Goal: Transaction & Acquisition: Purchase product/service

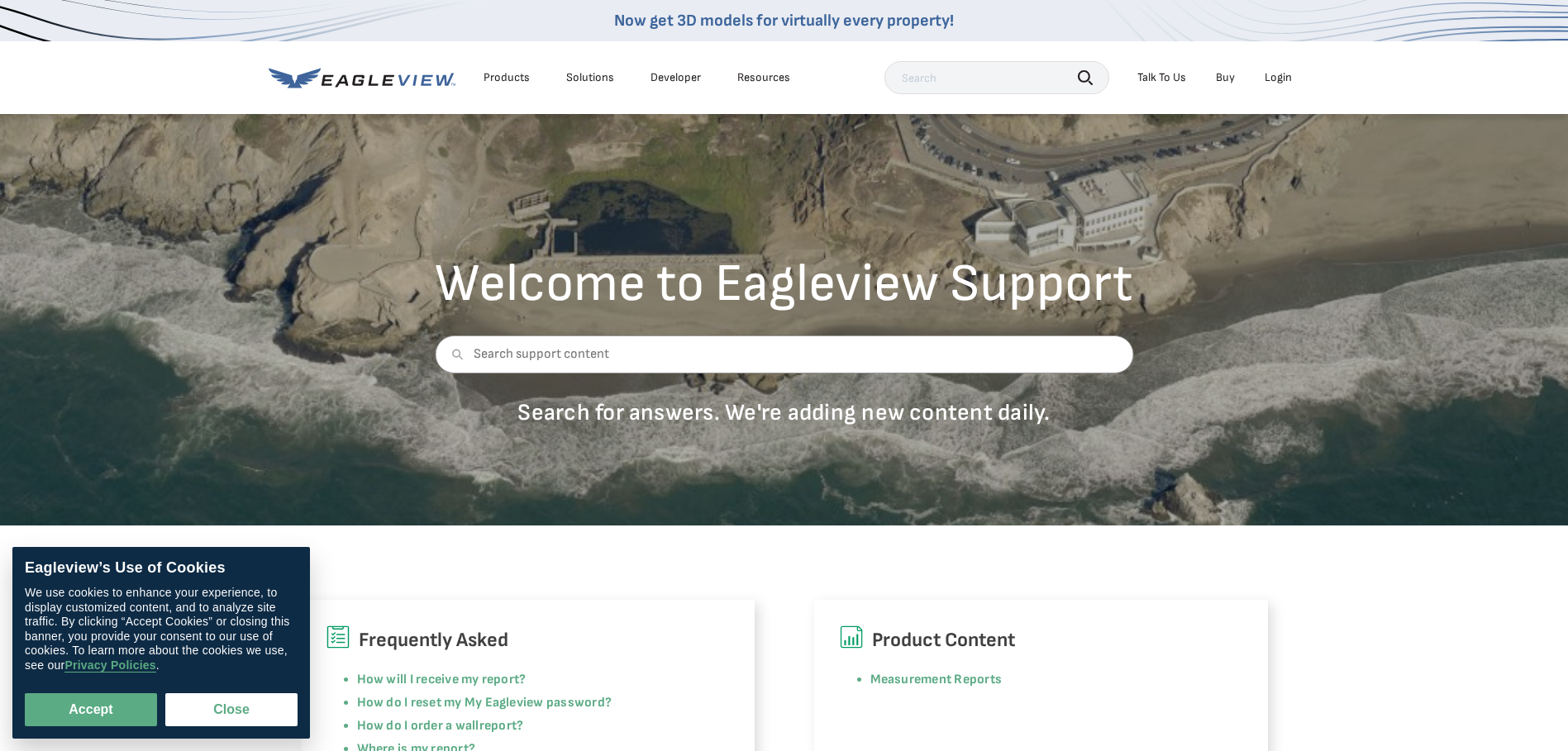
click at [1273, 78] on div "Login" at bounding box center [1279, 77] width 27 height 14
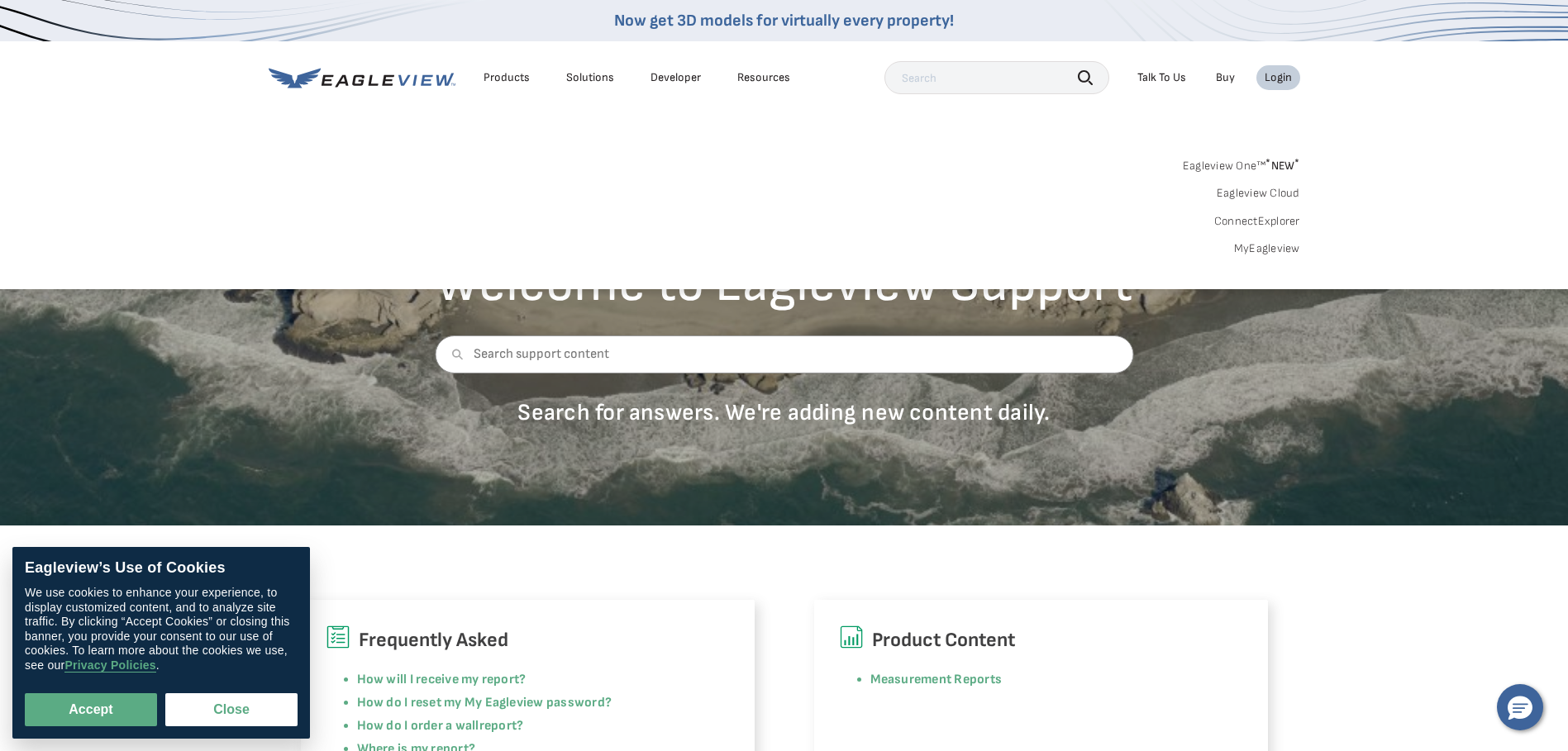
click at [1243, 250] on link "MyEagleview" at bounding box center [1267, 248] width 67 height 14
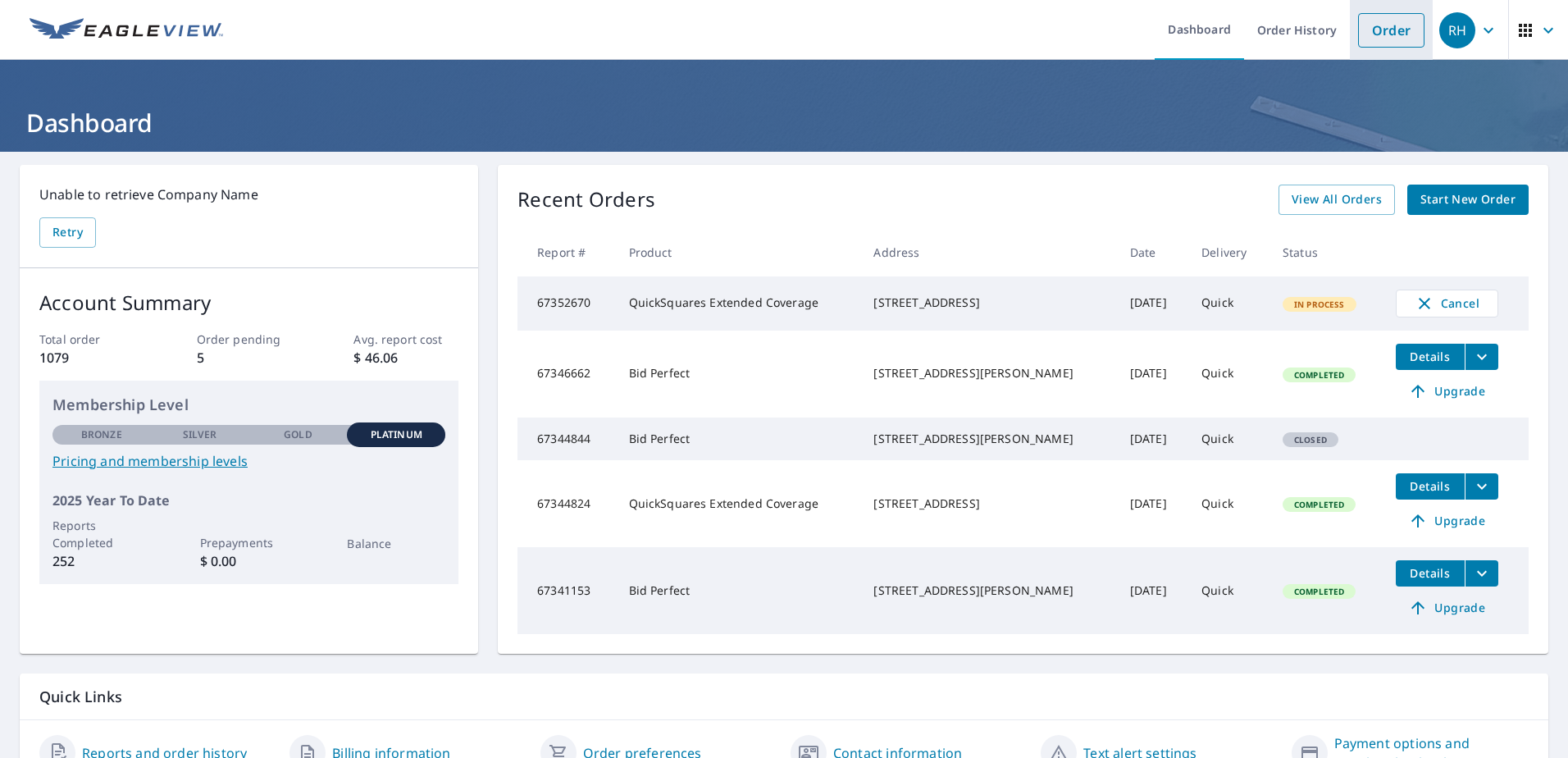
click at [1389, 29] on link "Order" at bounding box center [1391, 31] width 66 height 34
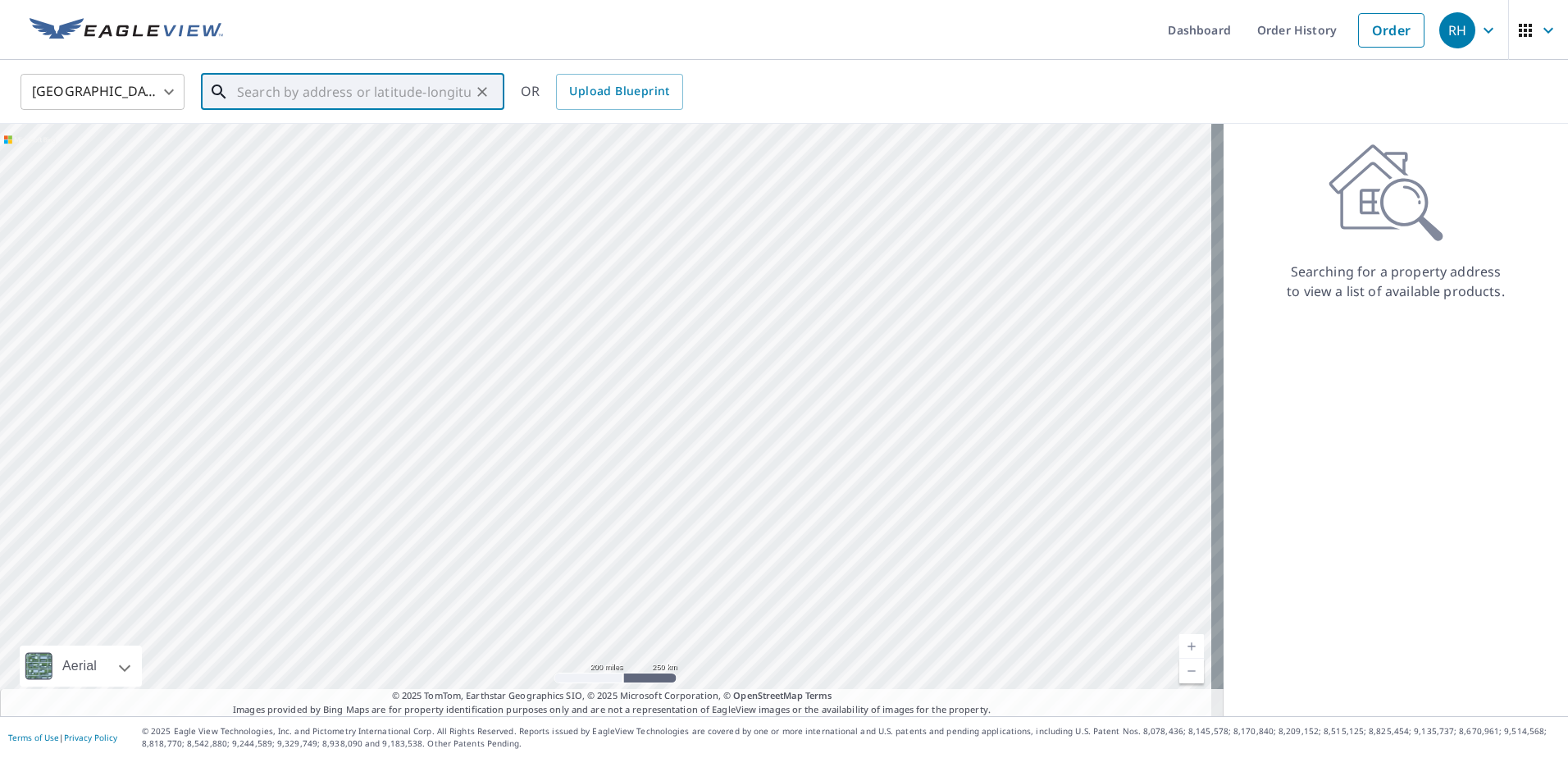
click at [394, 85] on input "text" at bounding box center [354, 92] width 233 height 46
click at [297, 143] on span "[STREET_ADDRESS][PERSON_NAME]" at bounding box center [362, 139] width 257 height 20
type input "[STREET_ADDRESS][PERSON_NAME]"
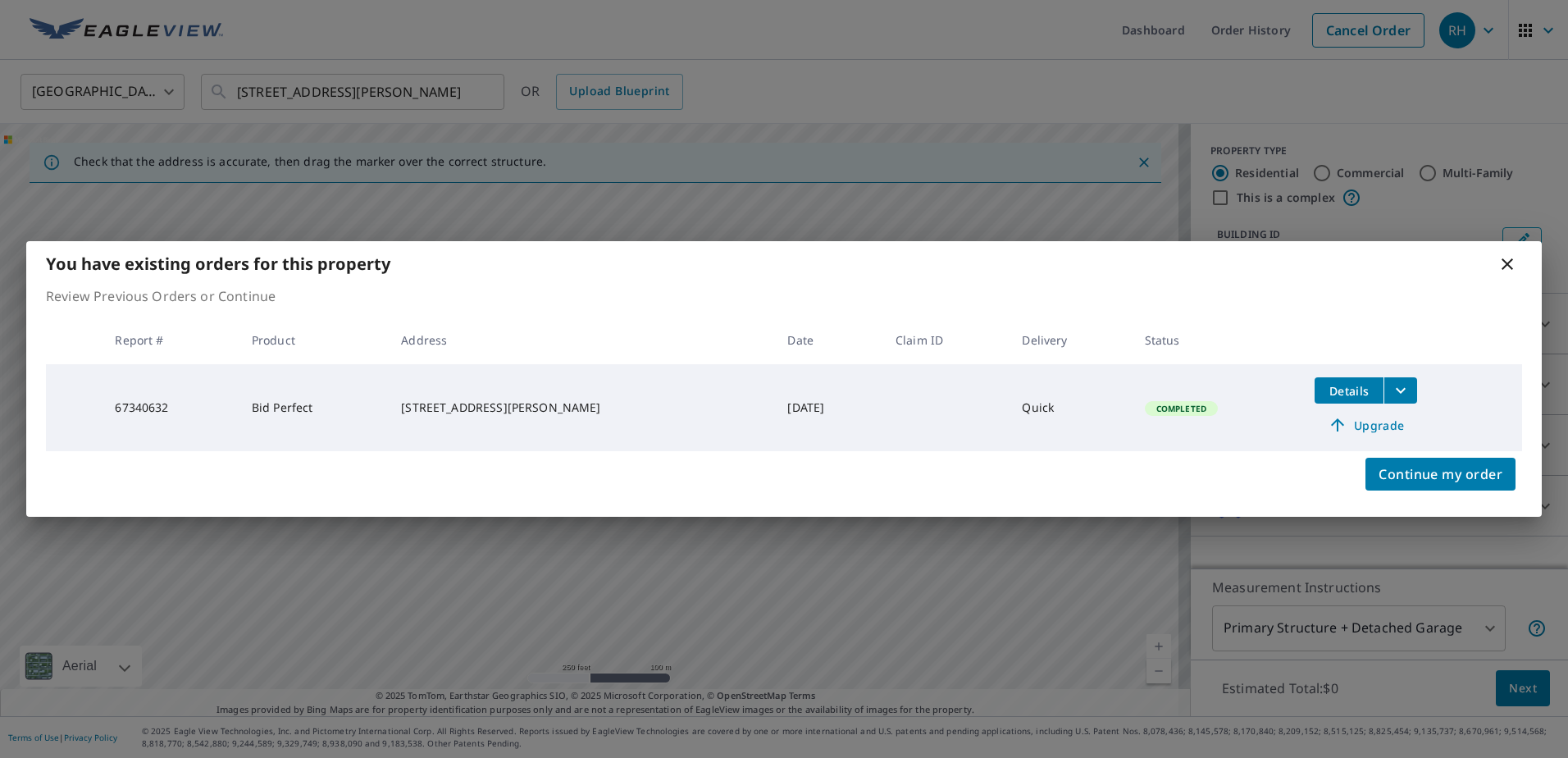
click at [1391, 390] on icon "filesDropdownBtn-67340632" at bounding box center [1401, 390] width 20 height 20
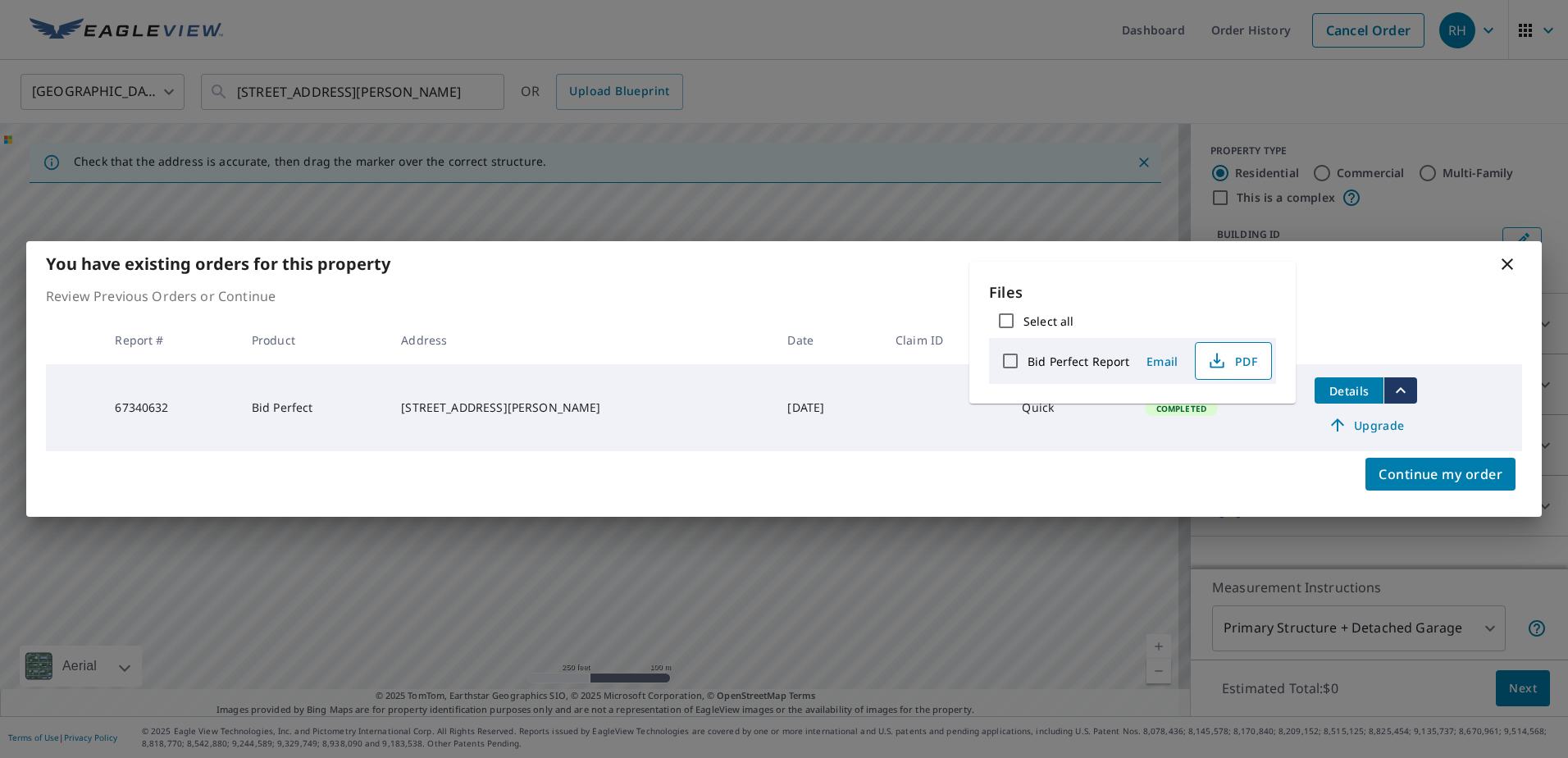
click at [1218, 356] on icon "button" at bounding box center [1217, 361] width 20 height 20
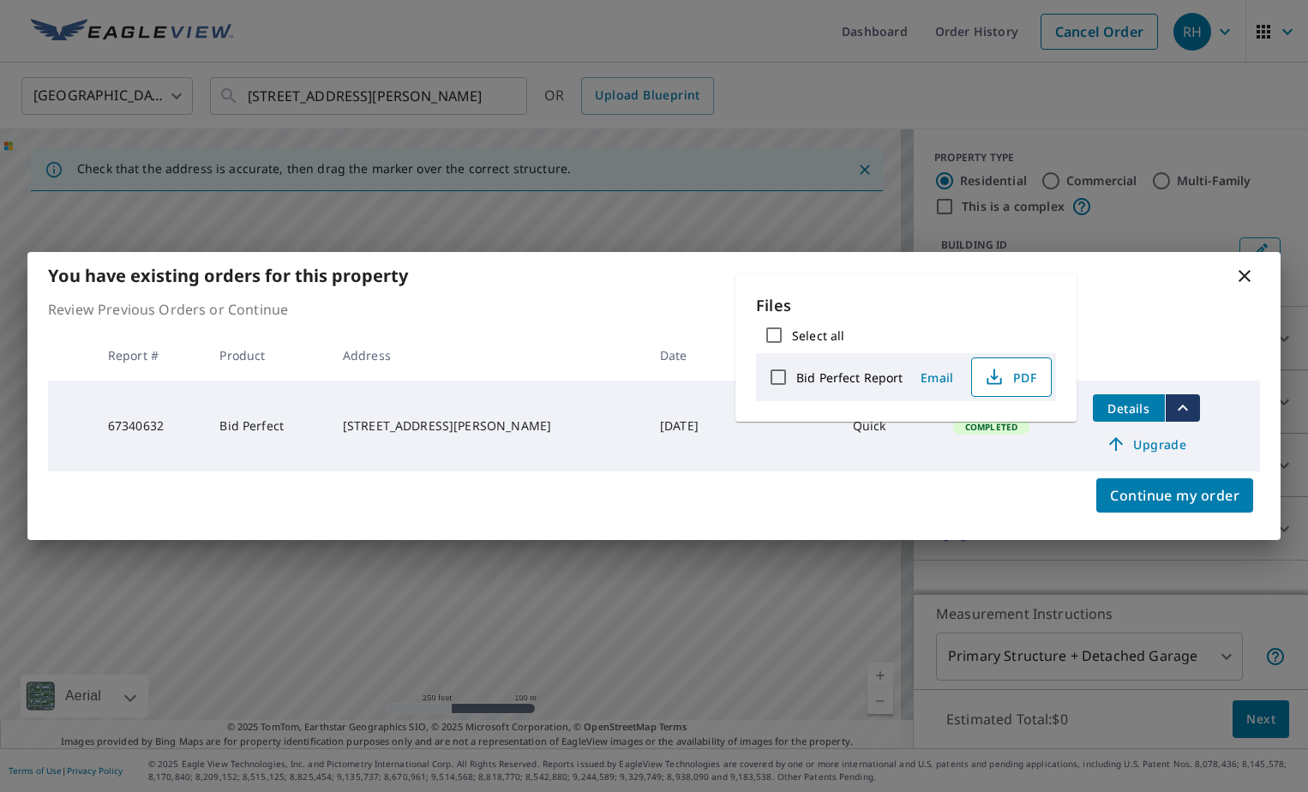
click at [1252, 93] on div "You have existing orders for this property Review Previous Orders or Continue R…" at bounding box center [654, 396] width 1308 height 792
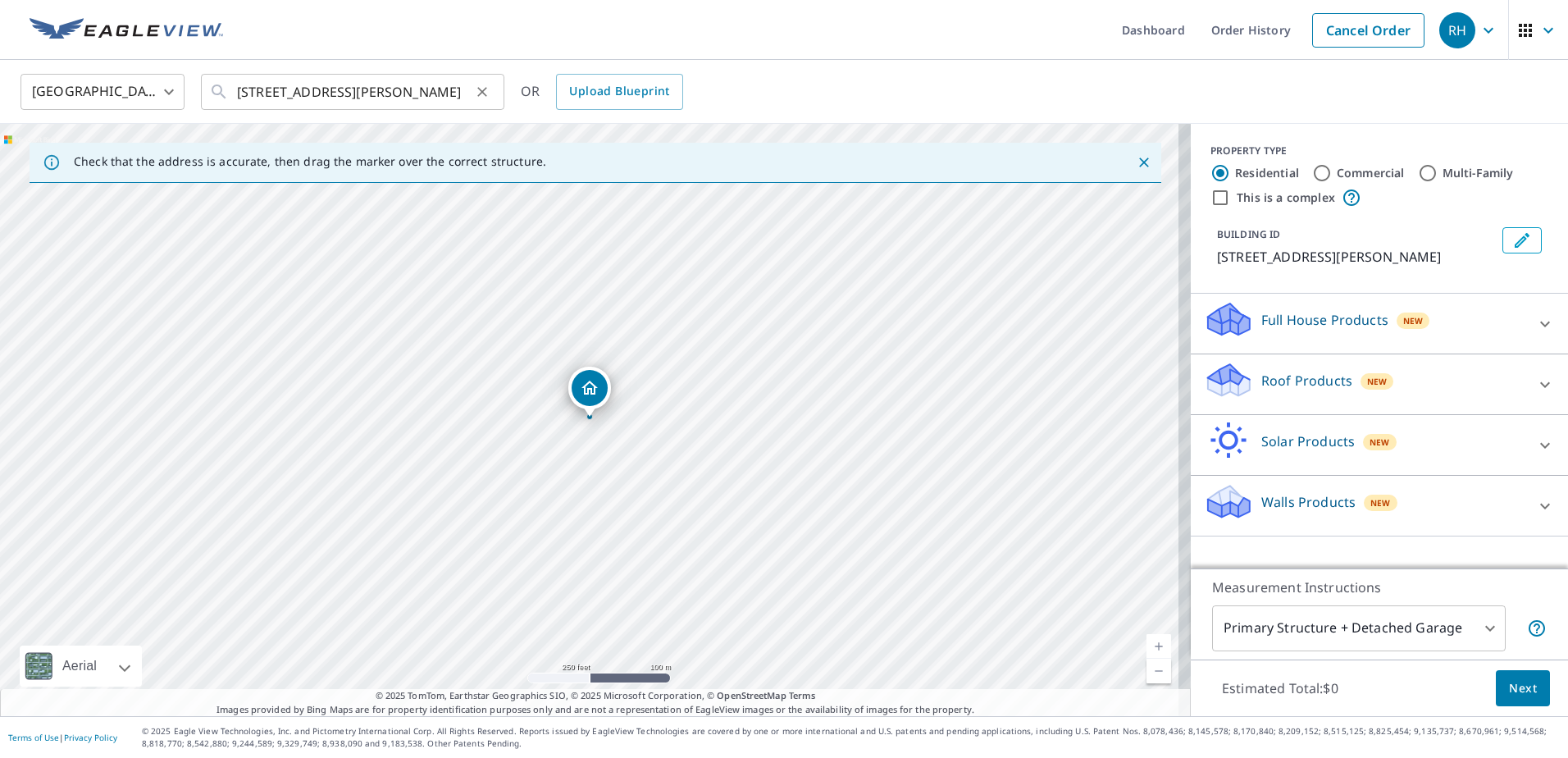
click at [488, 89] on icon "Clear" at bounding box center [482, 91] width 16 height 16
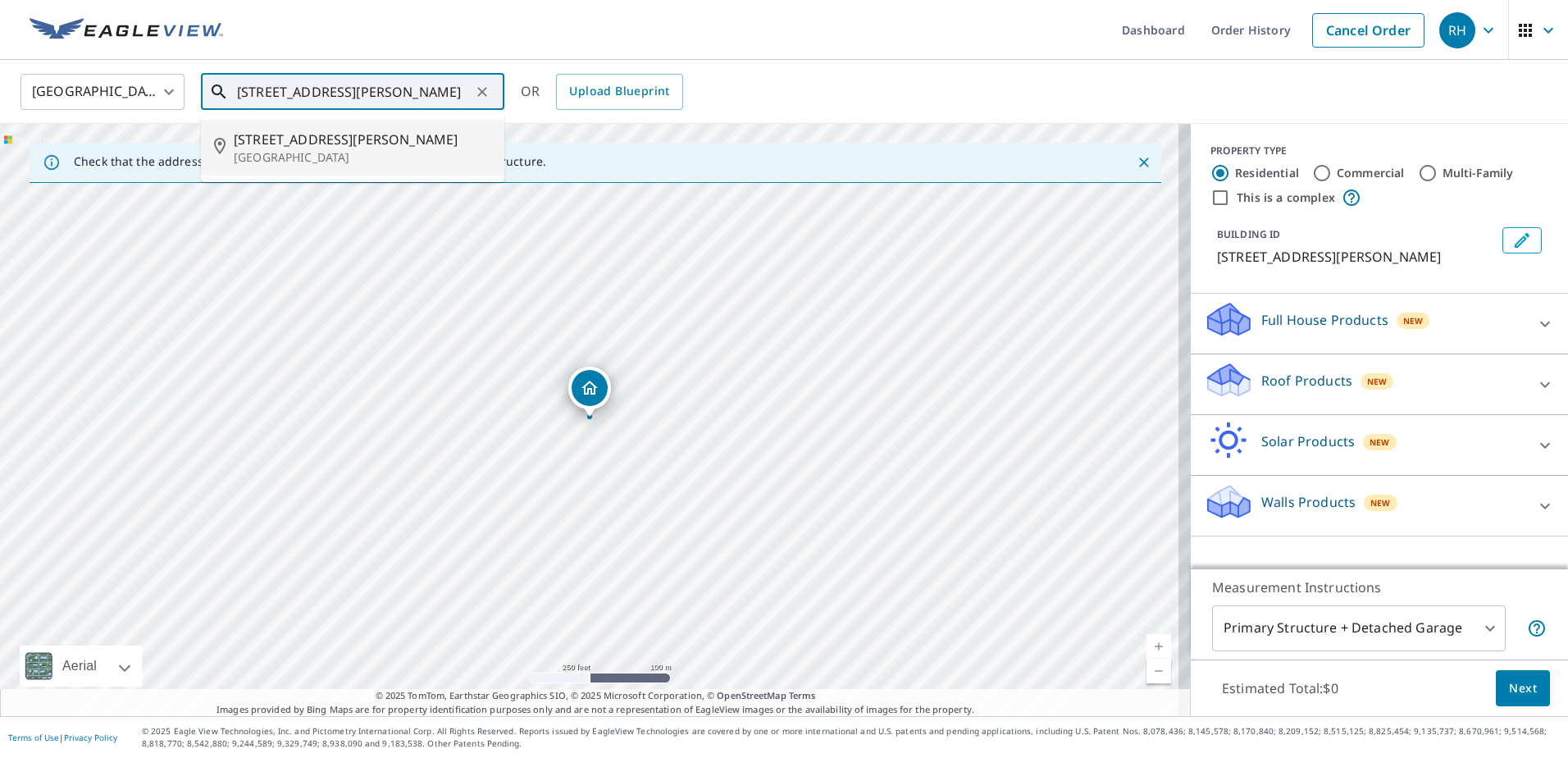
click at [329, 141] on span "[STREET_ADDRESS][PERSON_NAME]" at bounding box center [362, 139] width 257 height 20
type input "[STREET_ADDRESS][PERSON_NAME]"
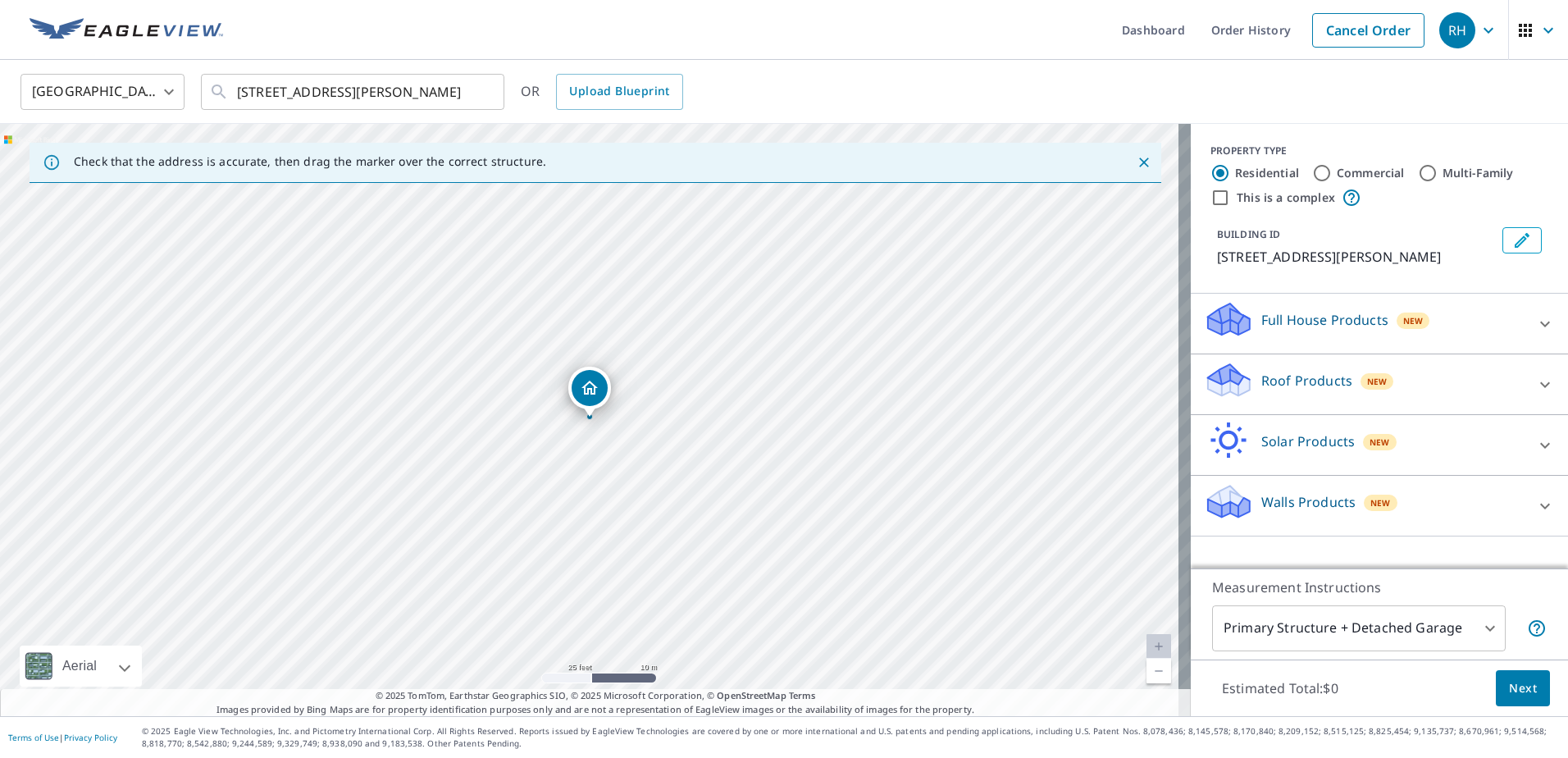
click at [1535, 383] on icon at bounding box center [1545, 385] width 20 height 20
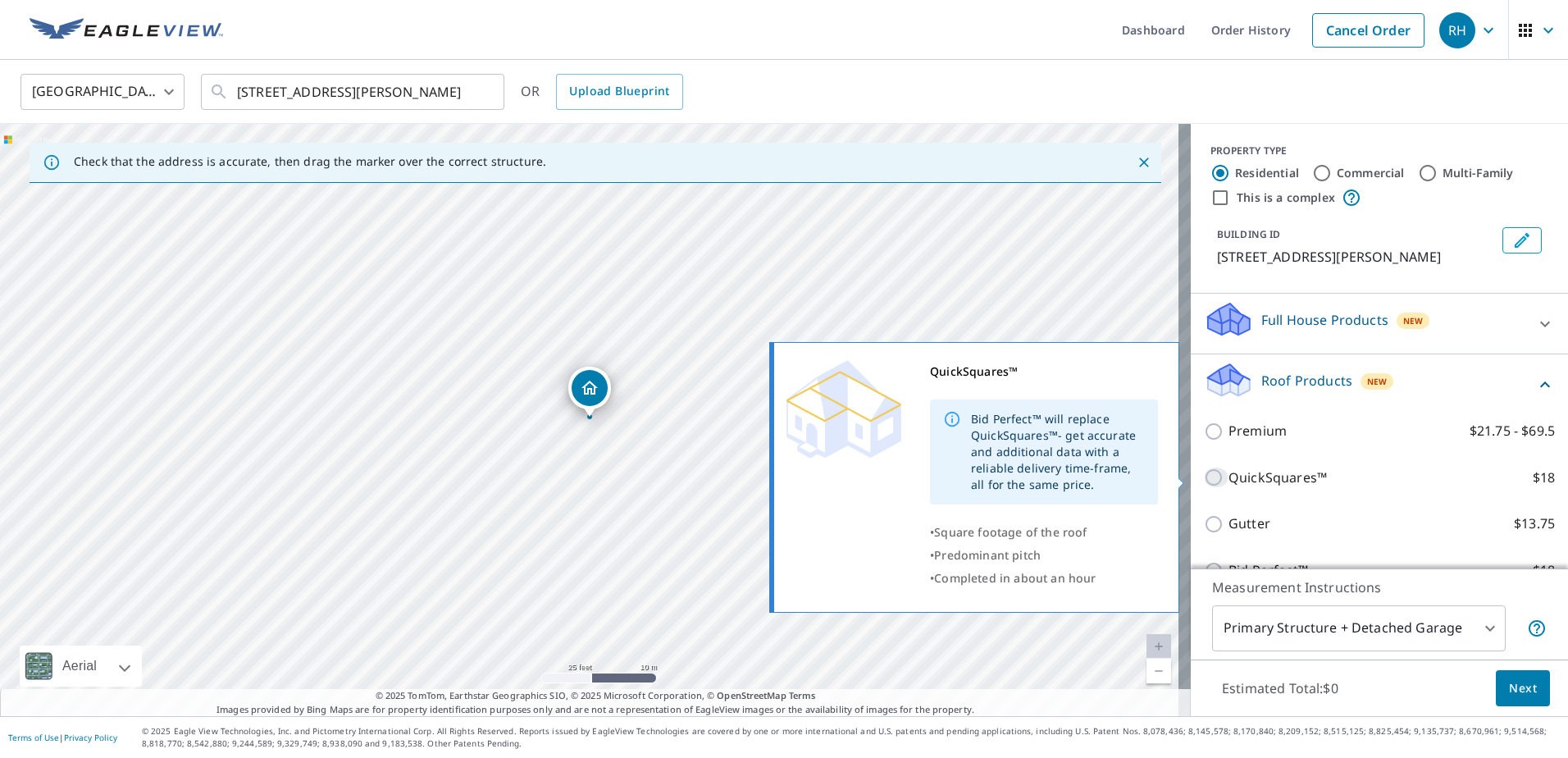
click at [1204, 478] on input "QuickSquares™ $18" at bounding box center [1217, 478] width 25 height 20
checkbox input "true"
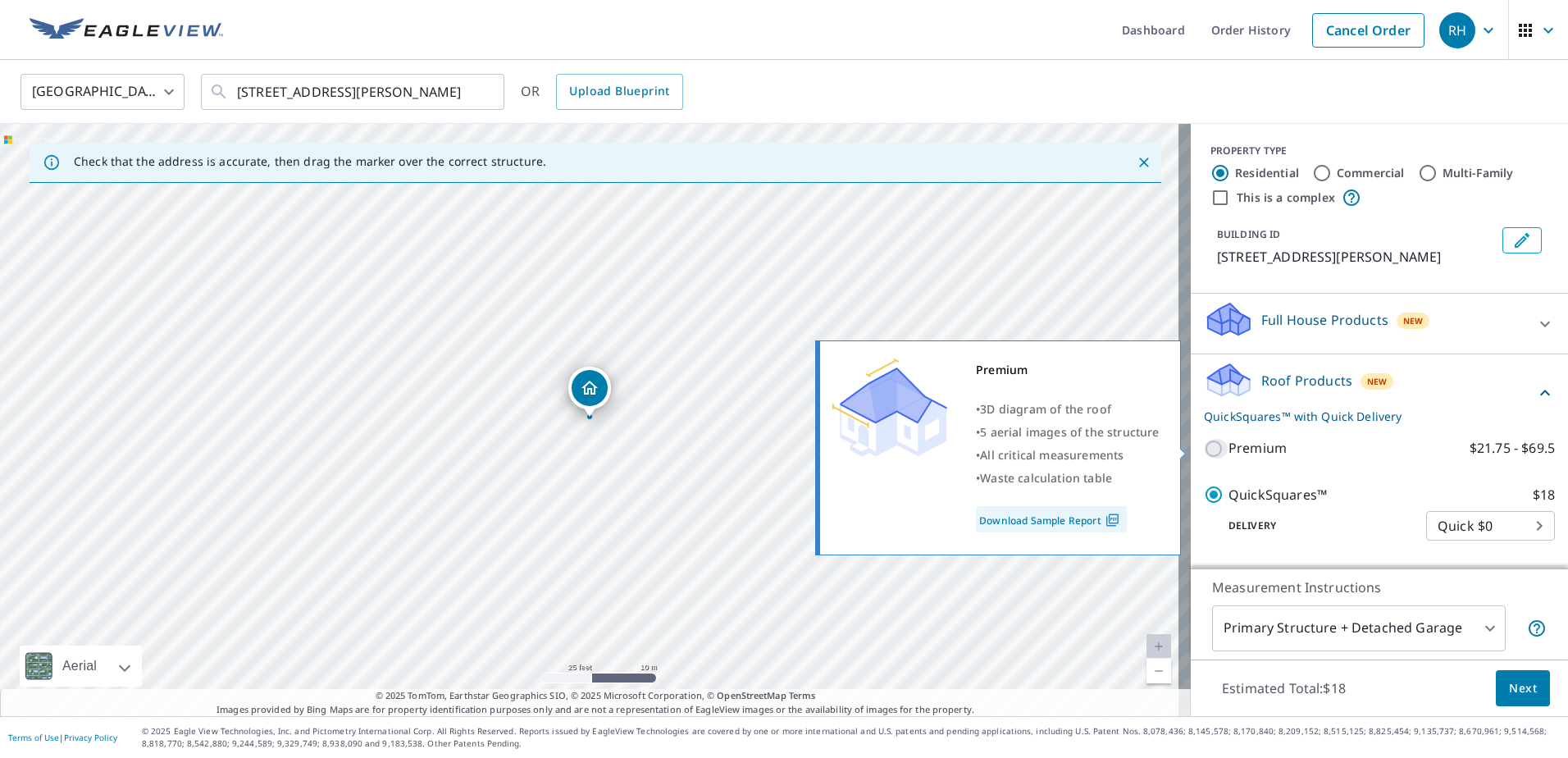
click at [1204, 446] on input "Premium $21.75 - $69.5" at bounding box center [1217, 449] width 25 height 20
checkbox input "true"
checkbox input "false"
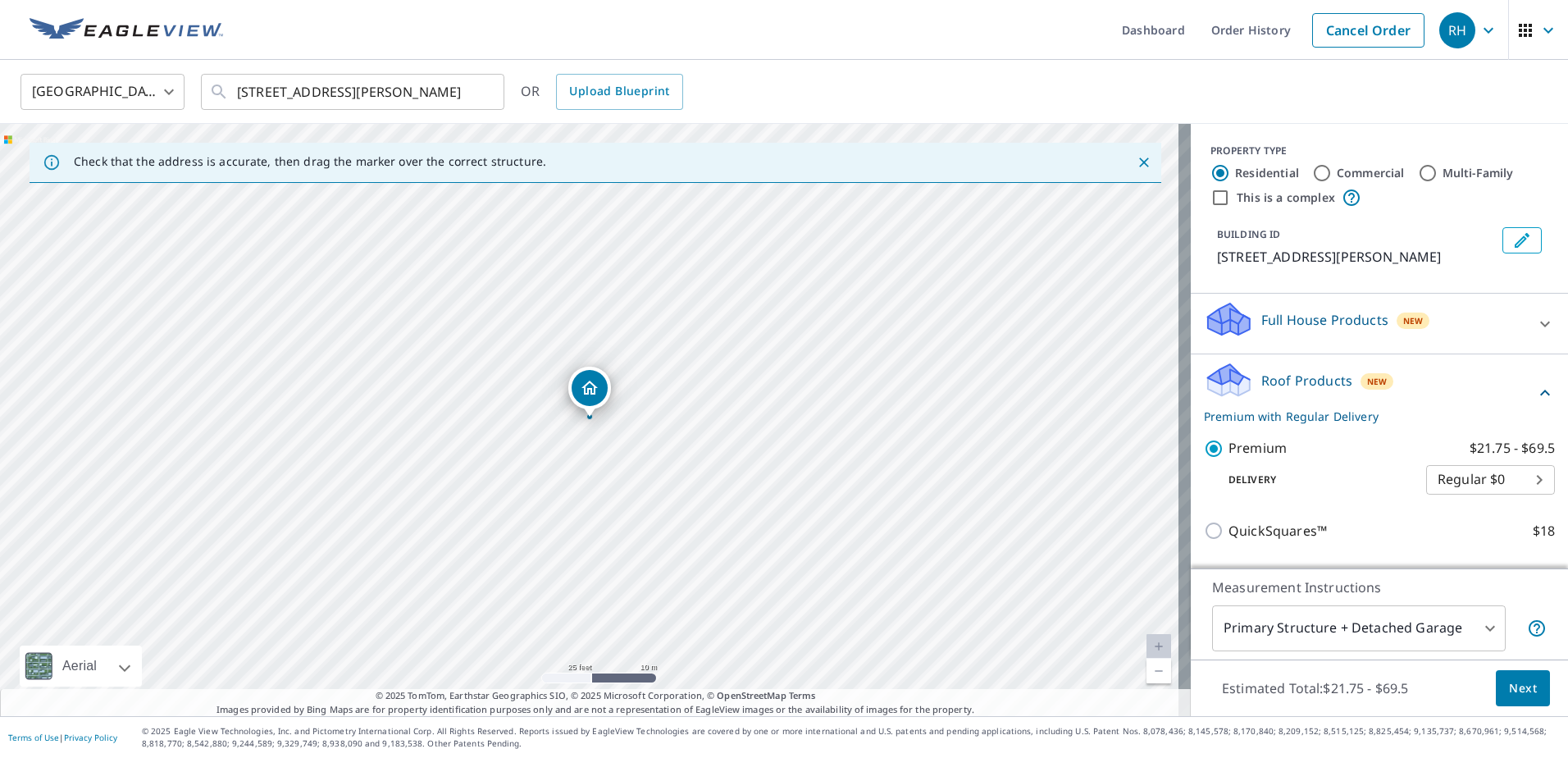
click at [1510, 681] on span "Next" at bounding box center [1523, 688] width 28 height 20
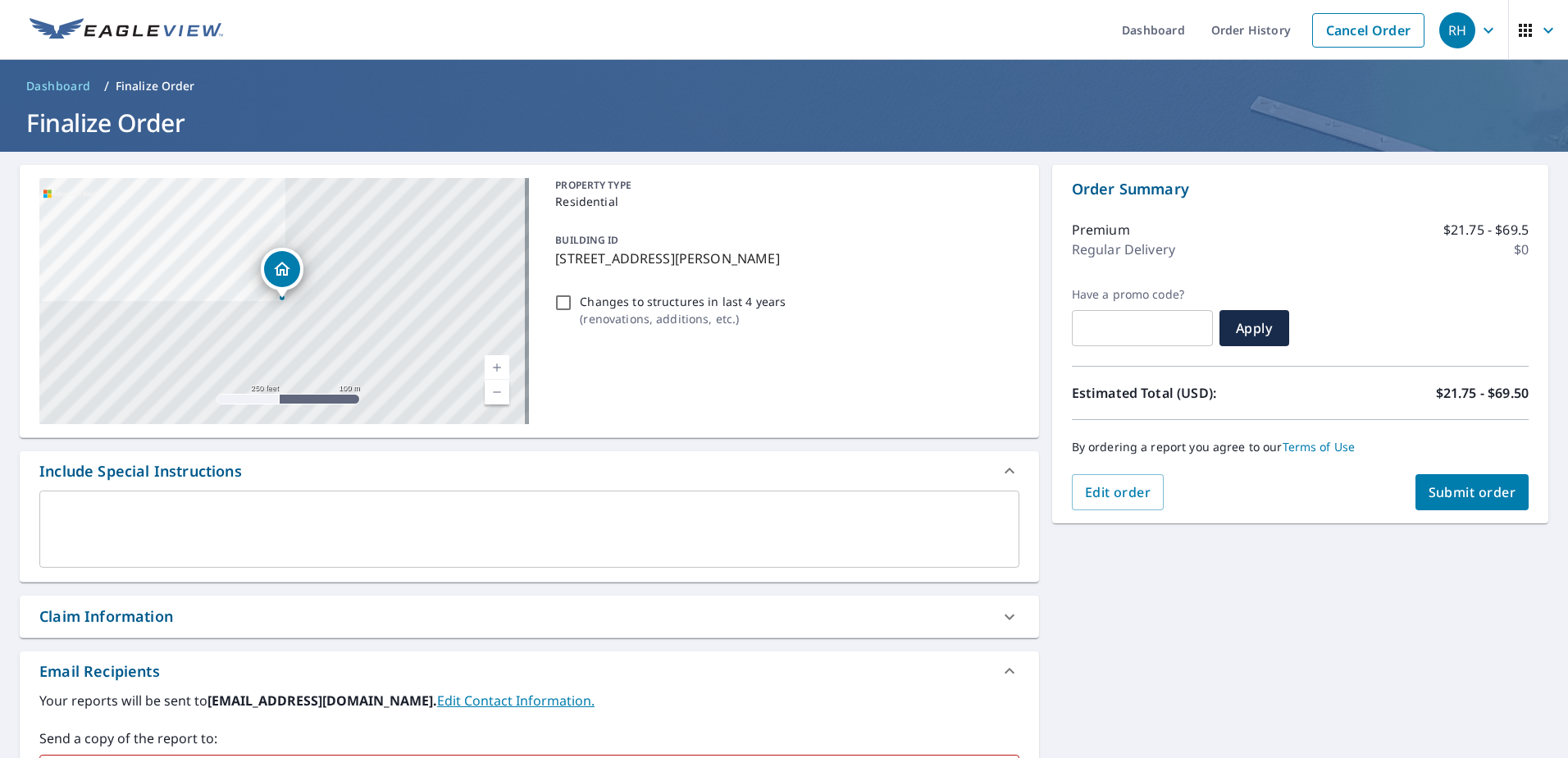
click at [1437, 497] on span "Submit order" at bounding box center [1473, 492] width 88 height 18
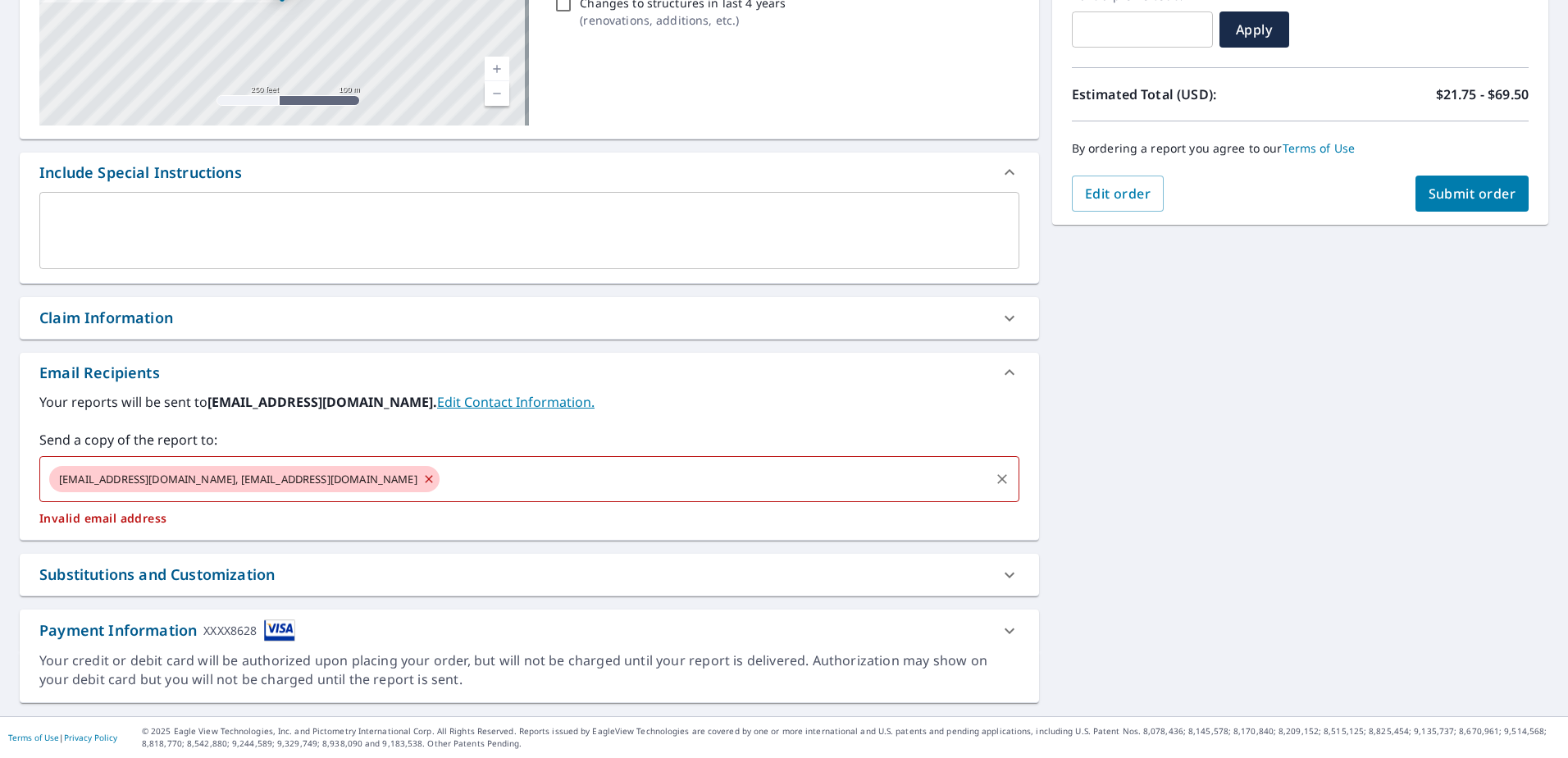
click at [425, 481] on icon at bounding box center [429, 479] width 8 height 8
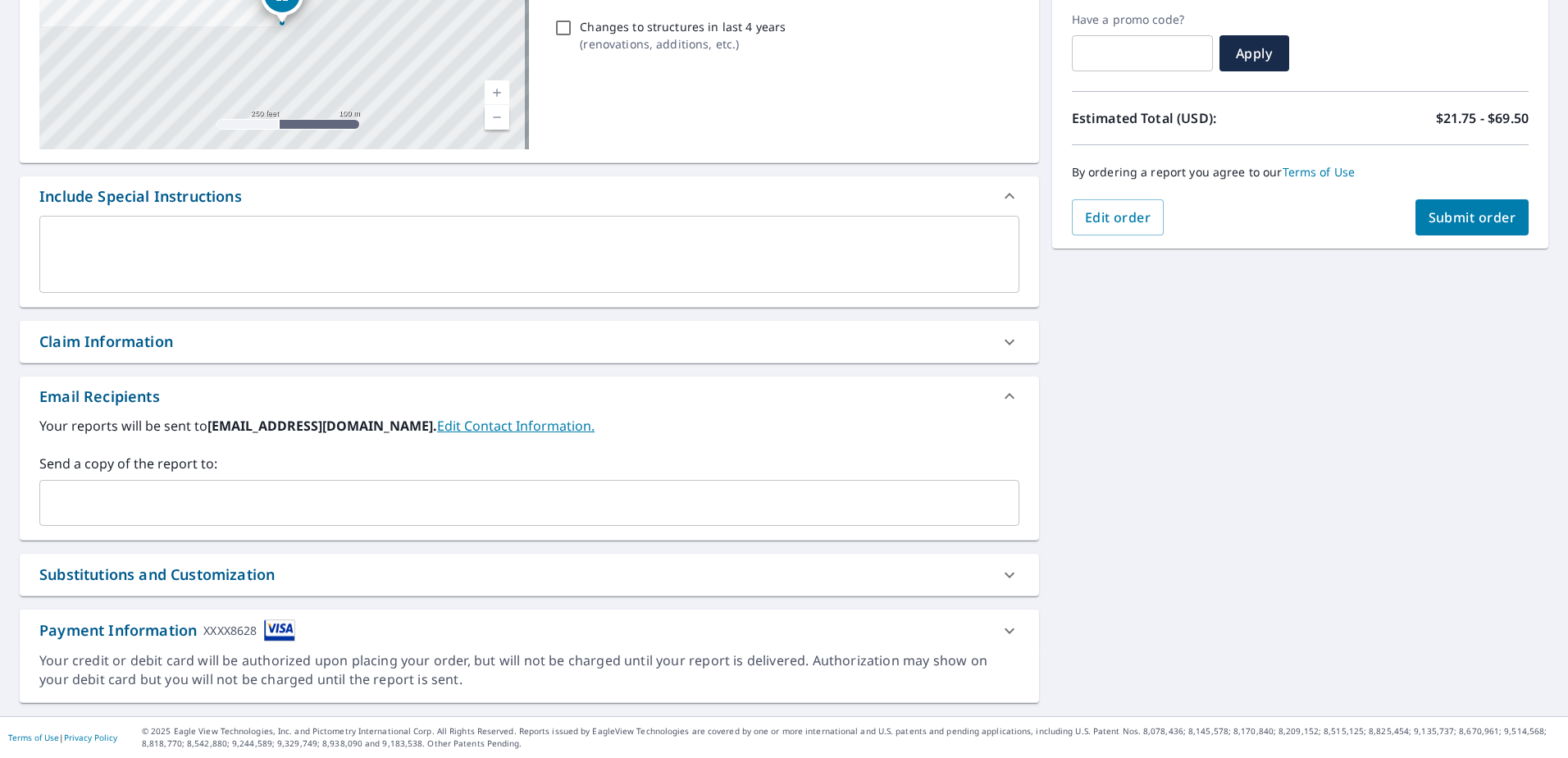
scroll to position [275, 0]
click at [1416, 231] on button "Submit order" at bounding box center [1472, 217] width 114 height 36
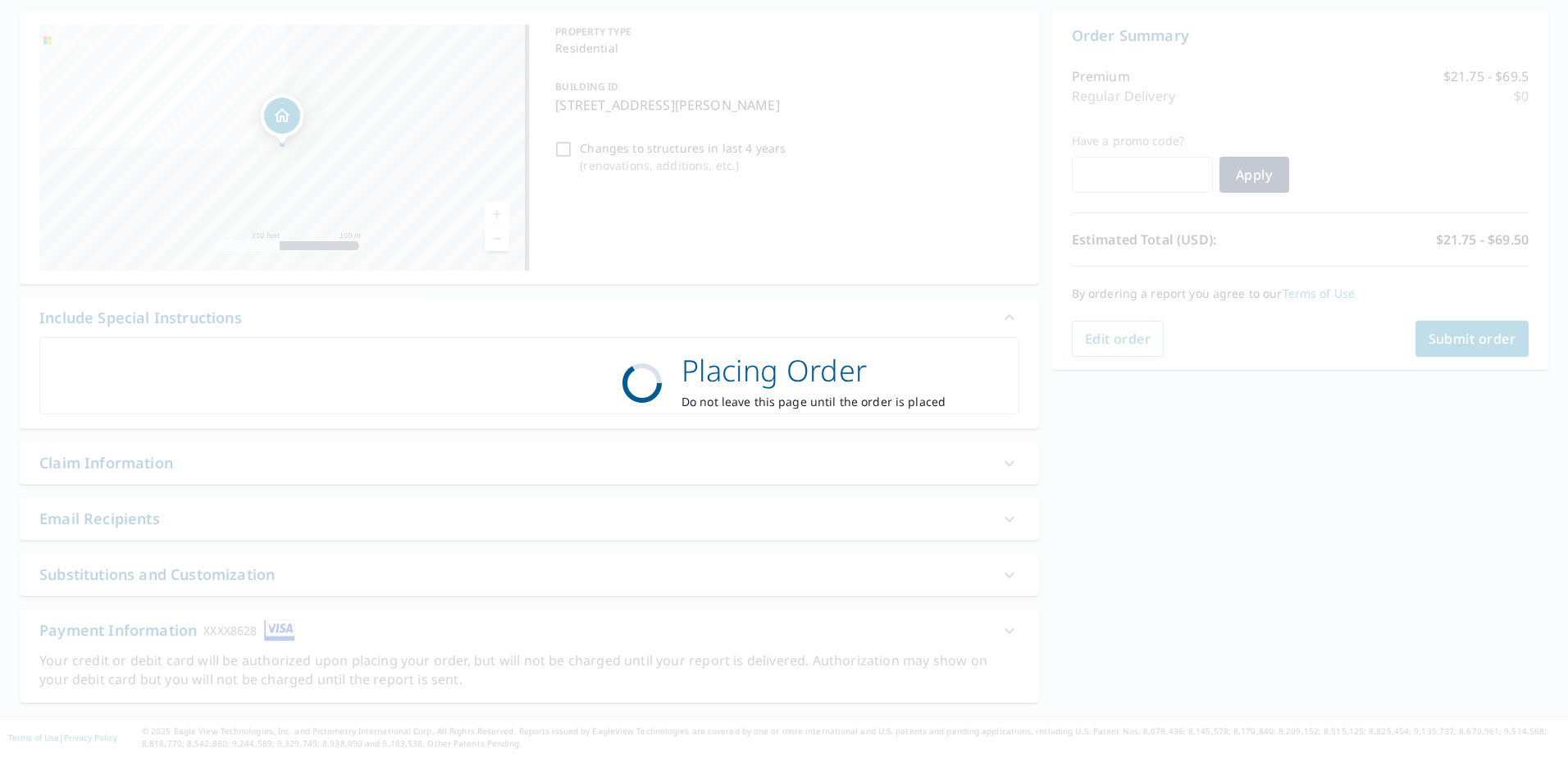
scroll to position [153, 0]
